Goal: Navigation & Orientation: Find specific page/section

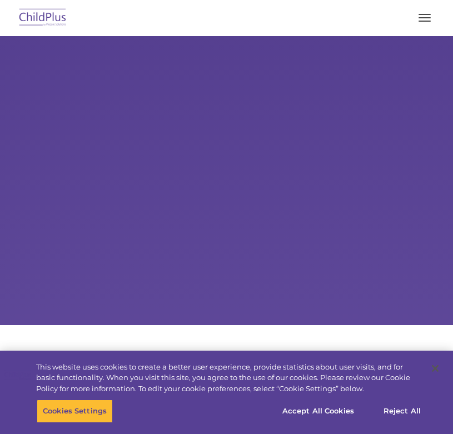
select select "MEDIUM"
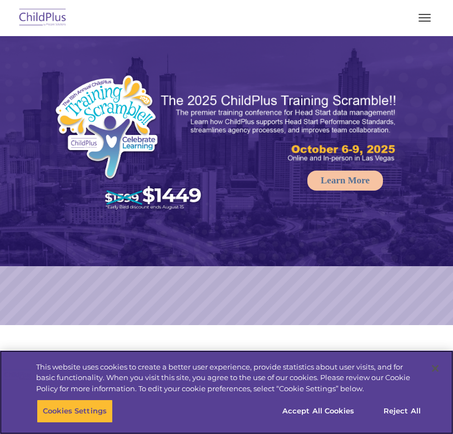
drag, startPoint x: 436, startPoint y: 22, endPoint x: 427, endPoint y: 22, distance: 9.5
click at [434, 22] on div "Download Support | Schedule A Demo  MENU MENU Software ChildPlus: The original…" at bounding box center [226, 17] width 430 height 27
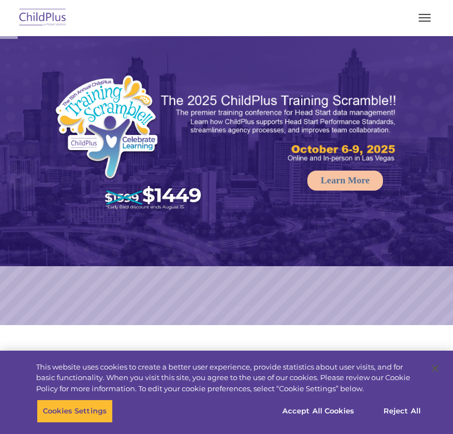
click at [426, 22] on button "button" at bounding box center [424, 18] width 23 height 18
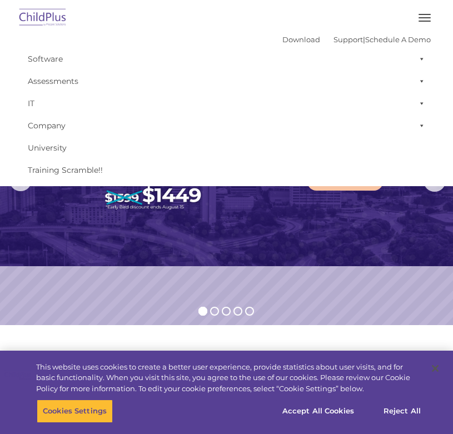
click at [419, 15] on button "button" at bounding box center [424, 18] width 23 height 18
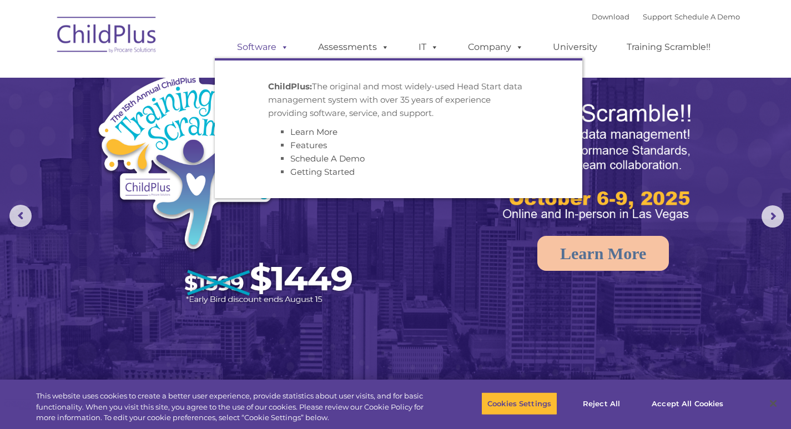
click at [276, 41] on link "Software" at bounding box center [263, 47] width 74 height 22
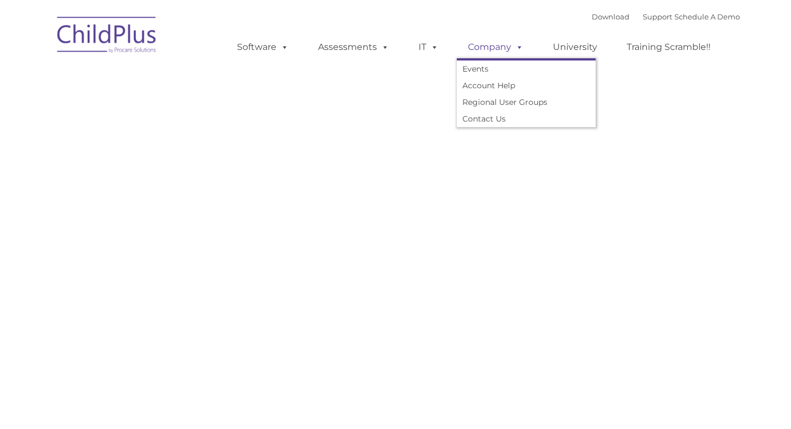
type input ""
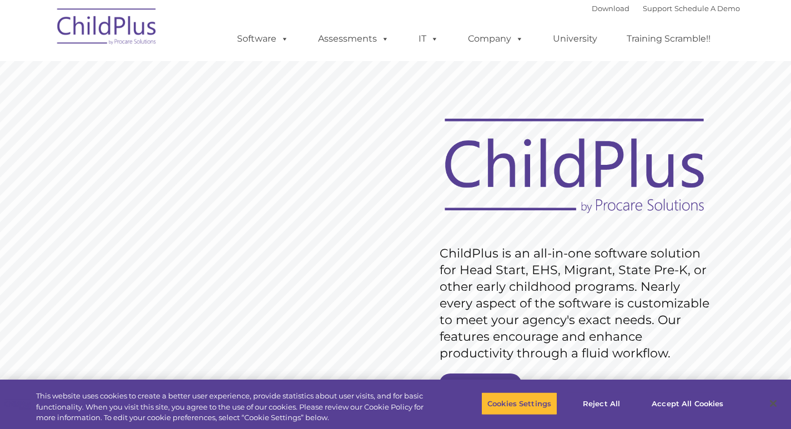
click at [52, 30] on img at bounding box center [107, 29] width 111 height 56
